Goal: Check status: Check status

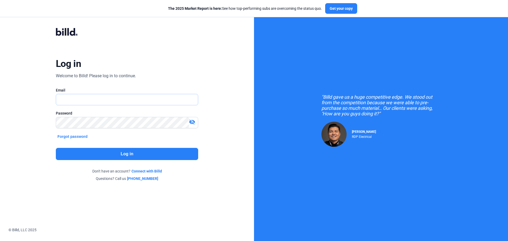
type input "[PERSON_NAME][EMAIL_ADDRESS][DOMAIN_NAME]"
click at [129, 154] on button "Log in" at bounding box center [127, 154] width 142 height 12
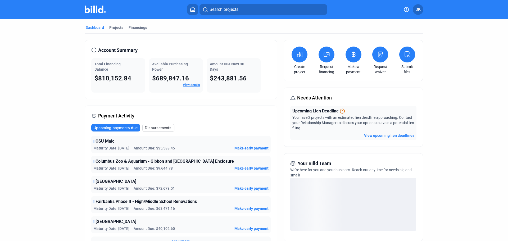
click at [141, 27] on div "Financings" at bounding box center [138, 27] width 19 height 5
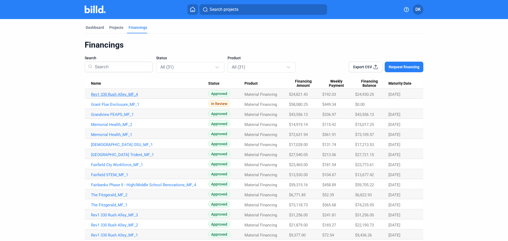
click at [111, 97] on td "Rev1 330 Rush Alley_MF_4" at bounding box center [147, 94] width 124 height 10
click at [111, 96] on link "Rev1 330 Rush Alley_MF_4" at bounding box center [149, 94] width 117 height 5
click at [113, 94] on link "Rev1 330 Rush Alley_MF_4" at bounding box center [149, 94] width 117 height 5
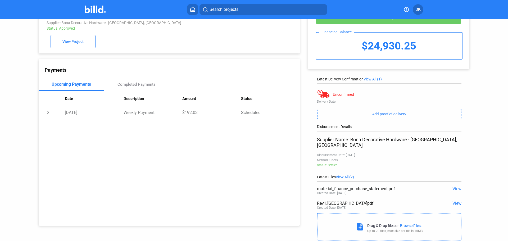
scroll to position [32, 0]
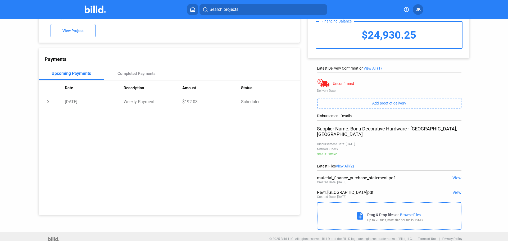
click at [458, 190] on span "View" at bounding box center [457, 192] width 9 height 5
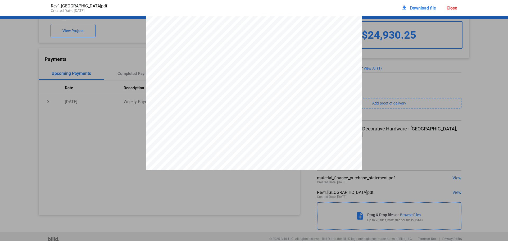
scroll to position [0, 0]
drag, startPoint x: 285, startPoint y: 24, endPoint x: 193, endPoint y: 34, distance: 93.2
click at [193, 34] on div "Bona Decorative Hardware [STREET_ADDRESS] [GEOGRAPHIC_DATA] 5133217877 [EMAIL_A…" at bounding box center [254, 155] width 216 height 279
click at [455, 9] on div "Close" at bounding box center [452, 8] width 11 height 5
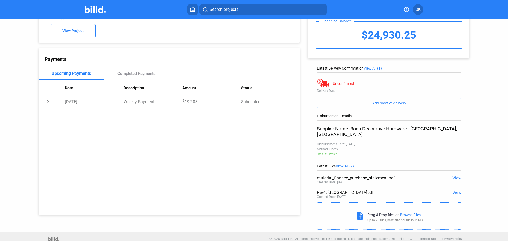
click at [89, 240] on div "© 2025 Billd, LLC. All rights reserved. BILLD and the BILLD logo are registered…" at bounding box center [254, 238] width 417 height 13
